Goal: Task Accomplishment & Management: Use online tool/utility

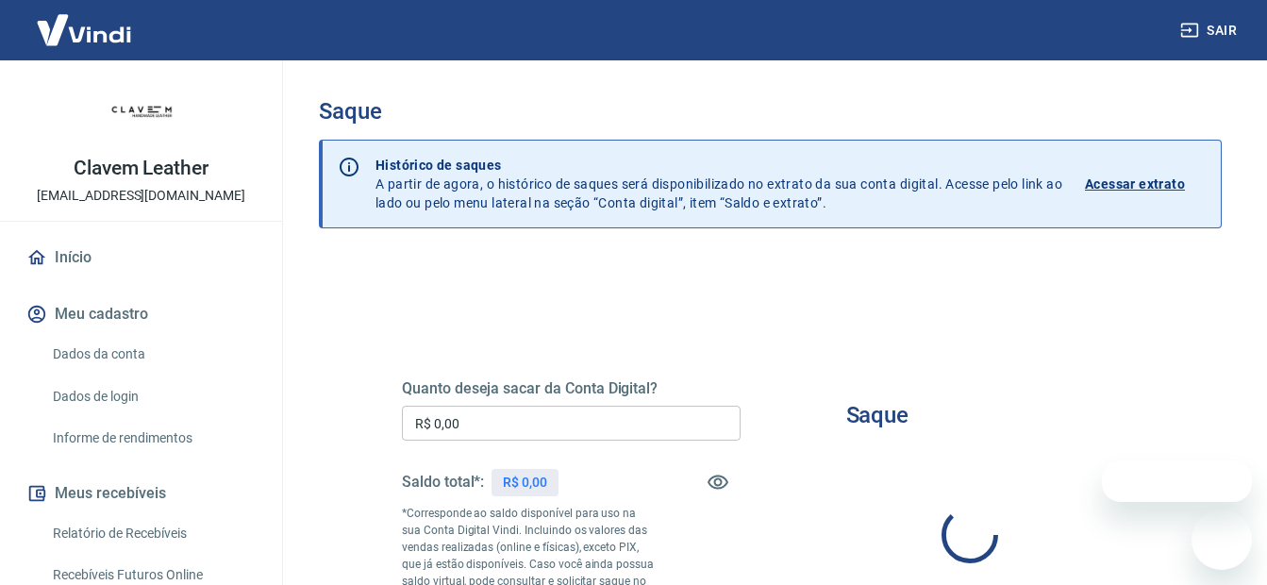
click at [521, 427] on input "R$ 0,00" at bounding box center [571, 423] width 339 height 35
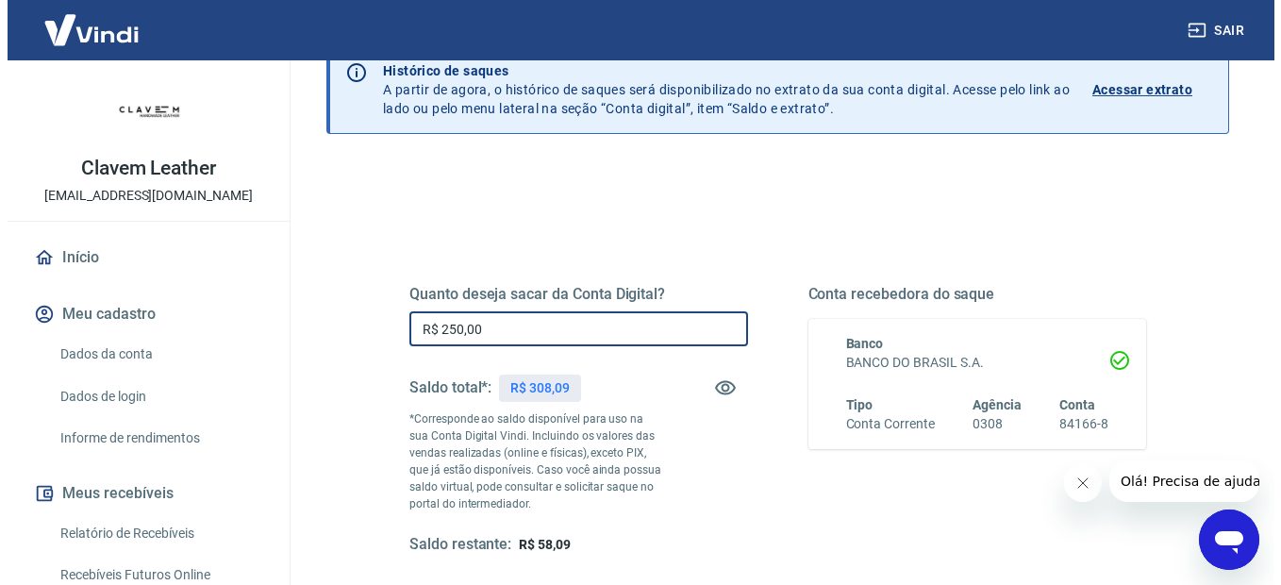
scroll to position [189, 0]
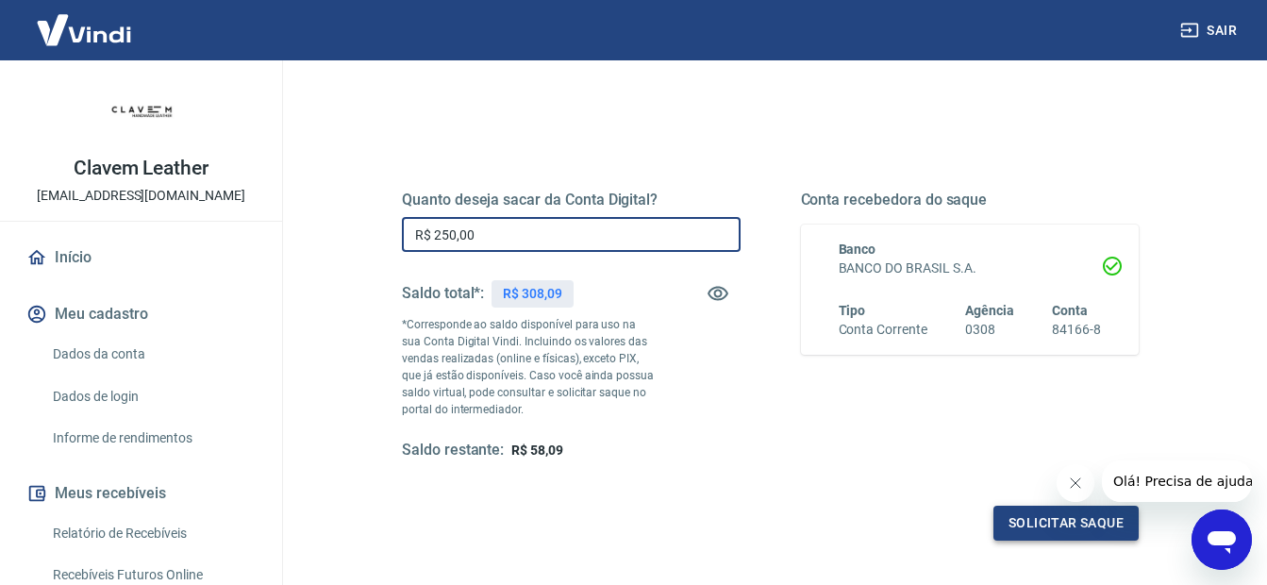
type input "R$ 250,00"
click at [1083, 526] on button "Solicitar saque" at bounding box center [1065, 523] width 145 height 35
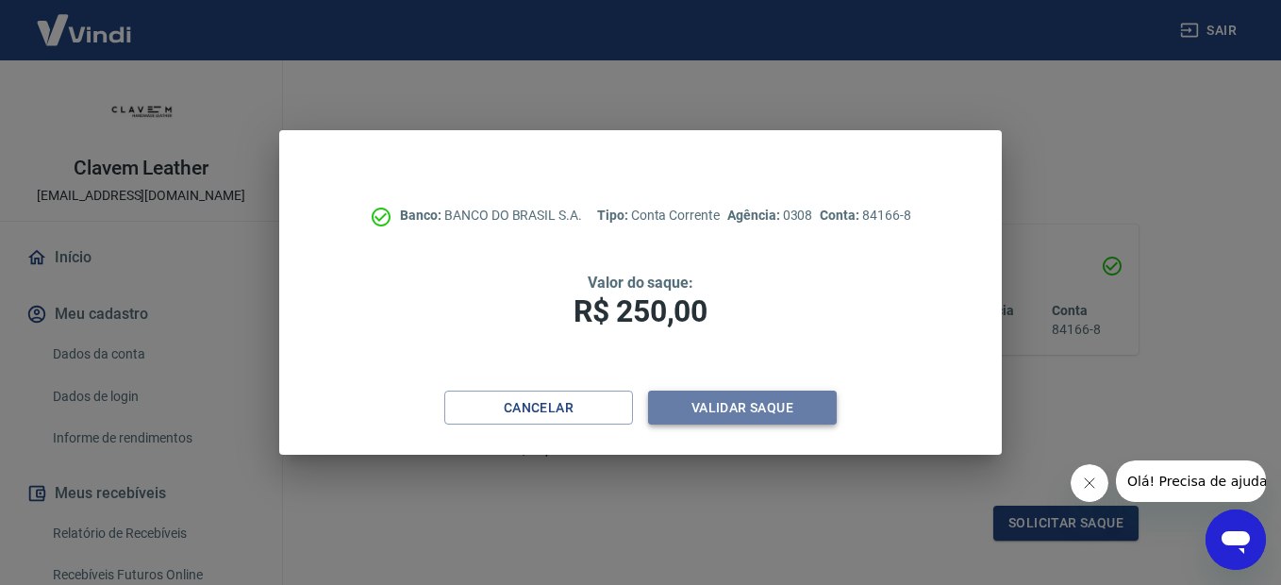
click at [751, 414] on button "Validar saque" at bounding box center [742, 408] width 189 height 35
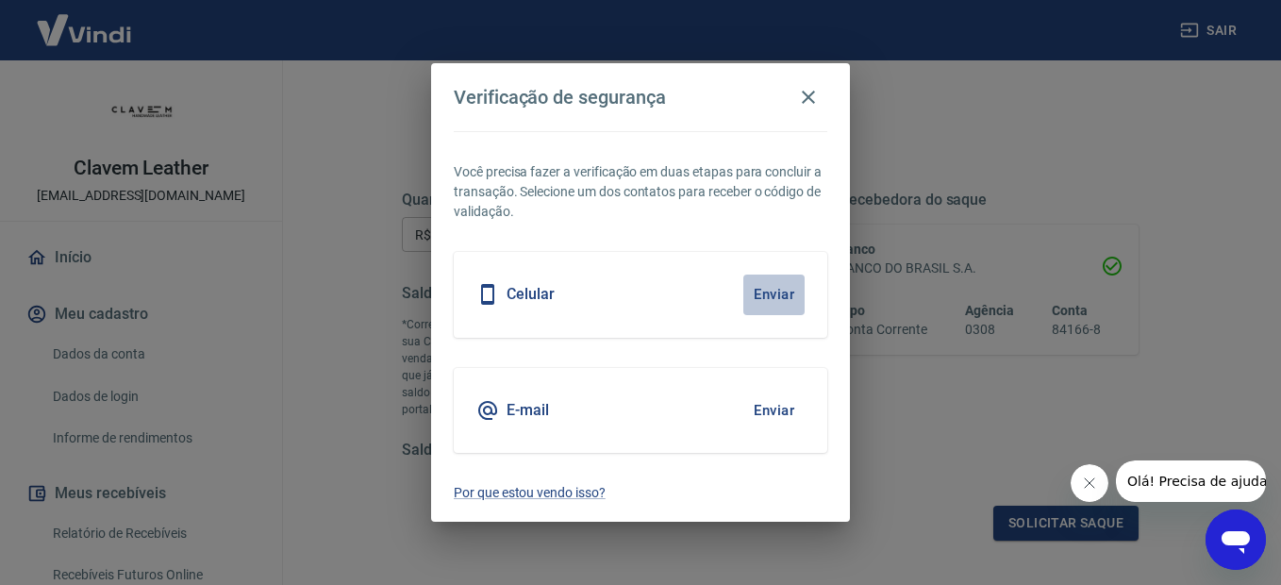
click at [779, 295] on button "Enviar" at bounding box center [773, 295] width 61 height 40
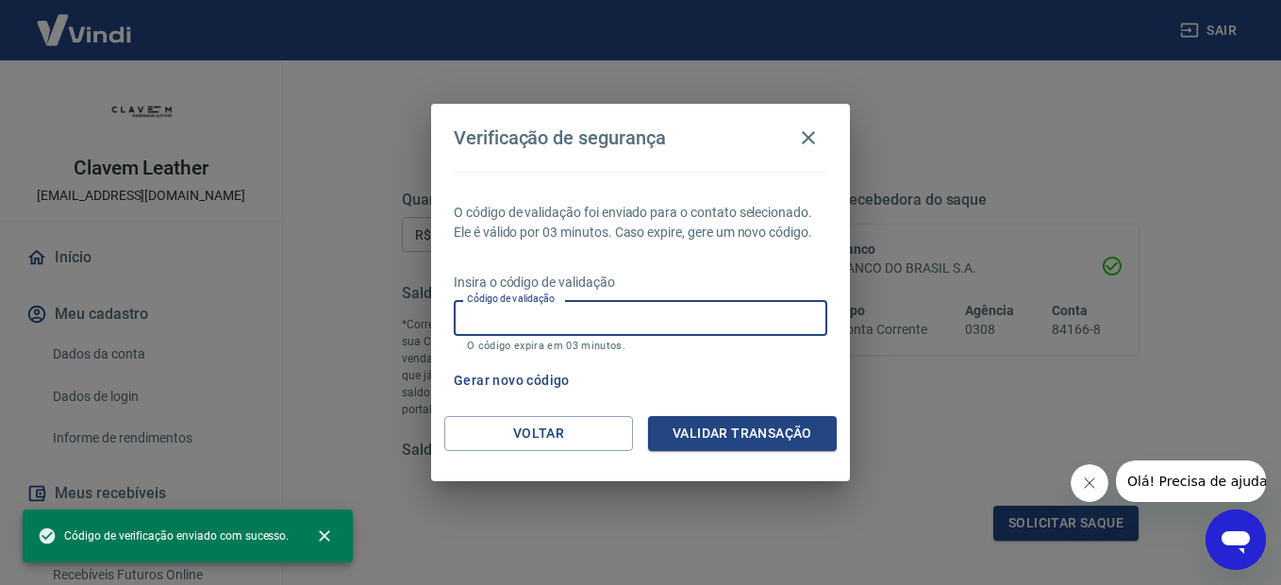
click at [687, 309] on input "Código de validação" at bounding box center [641, 317] width 374 height 35
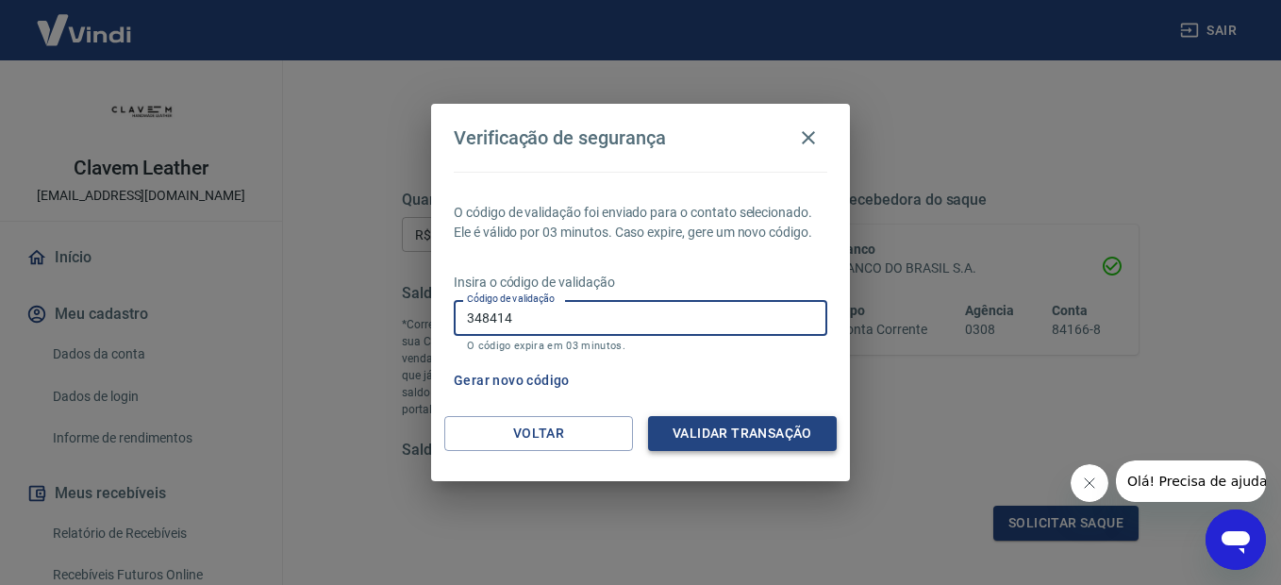
type input "348414"
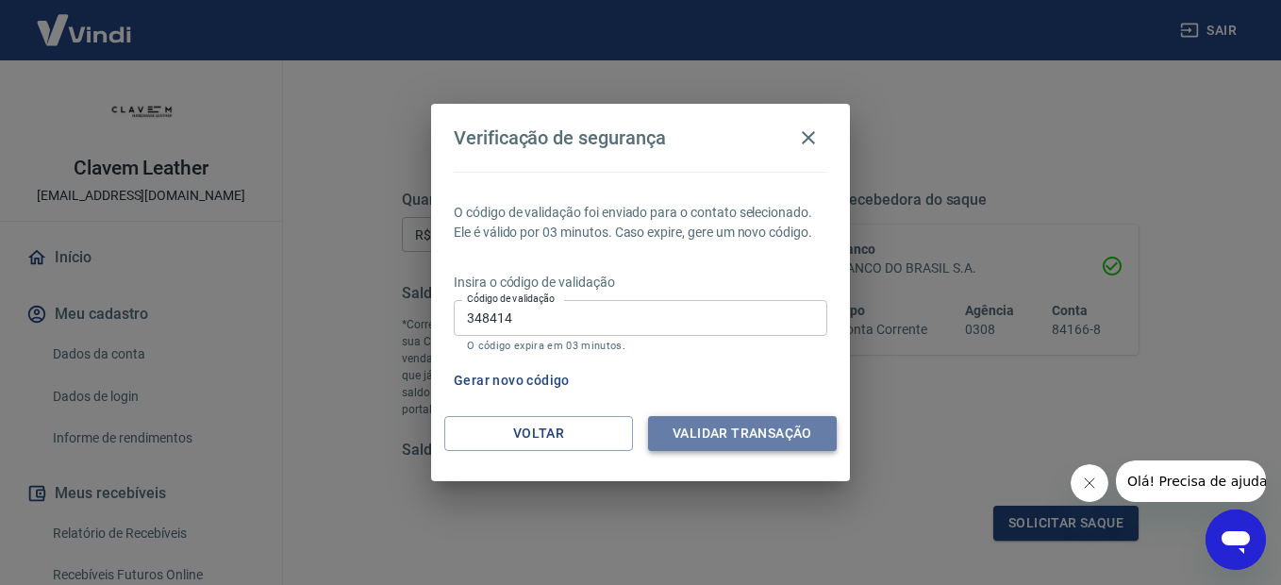
click at [765, 430] on button "Validar transação" at bounding box center [742, 433] width 189 height 35
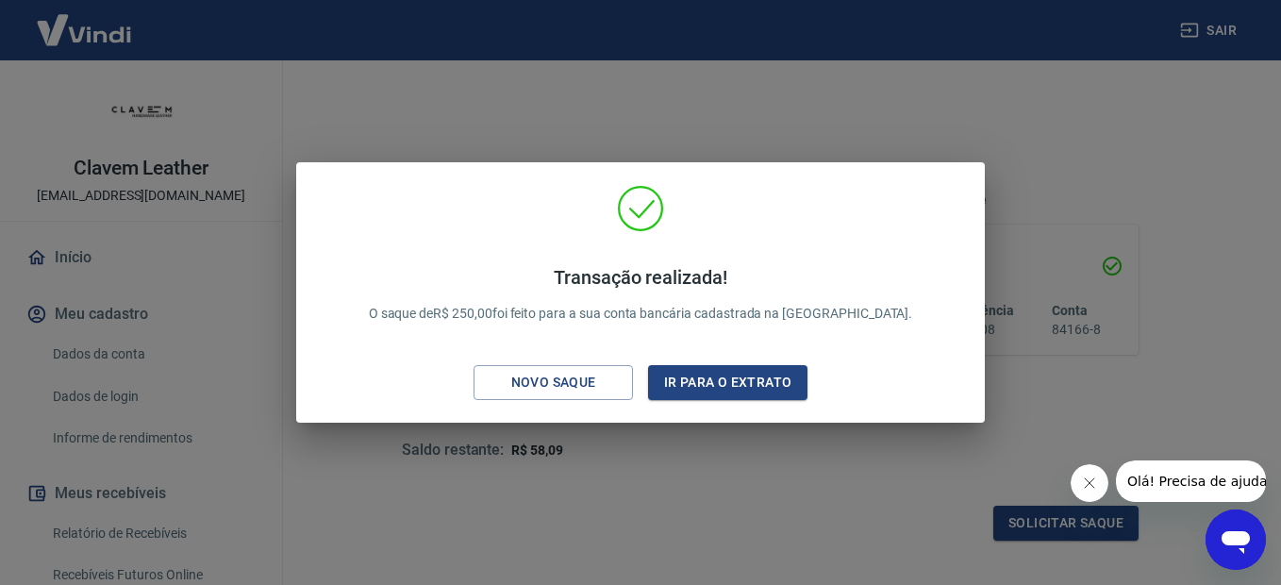
click at [618, 125] on div "Transação realizada! O saque de R$ 250,00 foi feito para a sua conta bancária c…" at bounding box center [640, 292] width 1281 height 585
